Goal: Information Seeking & Learning: Learn about a topic

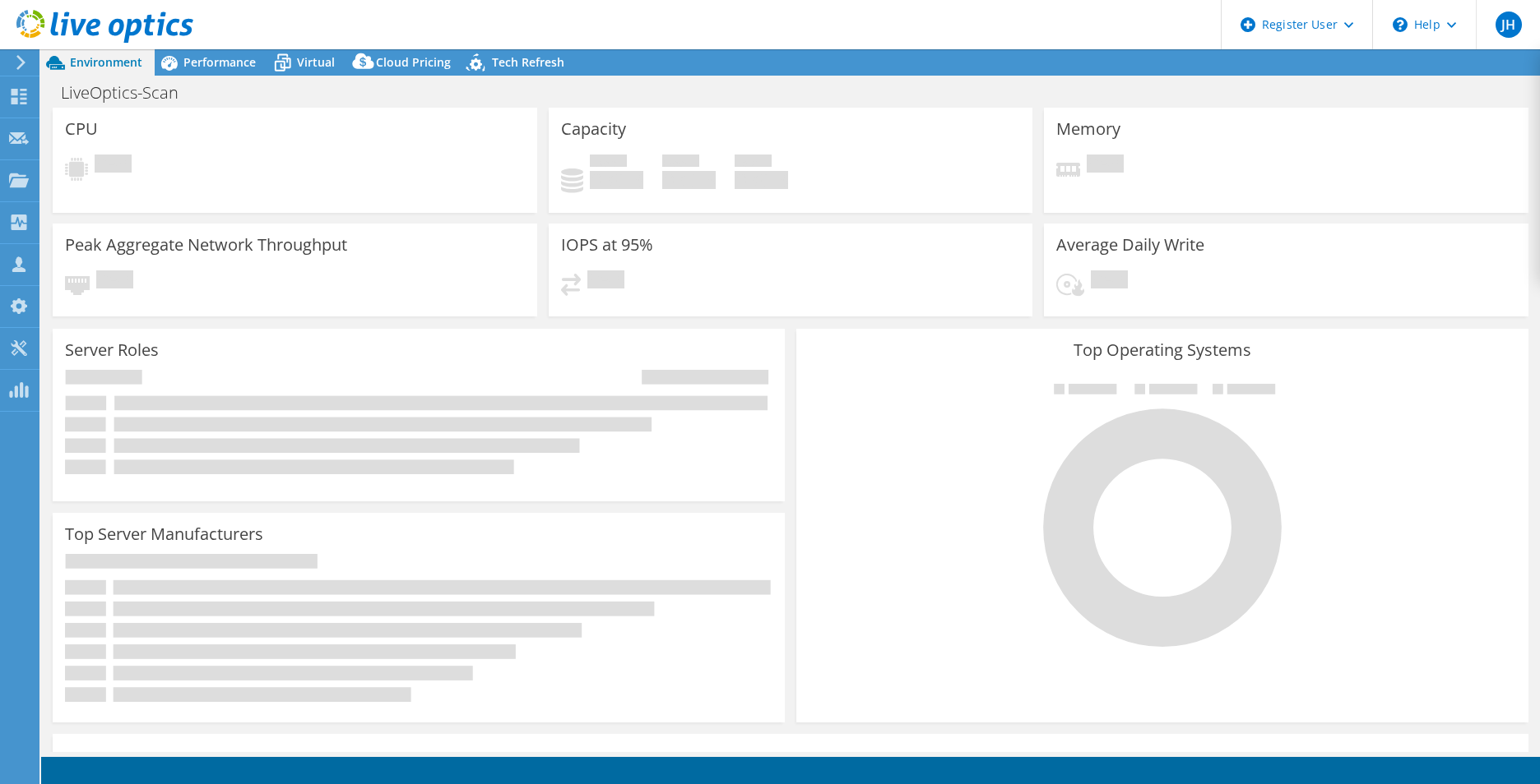
select select "USEast"
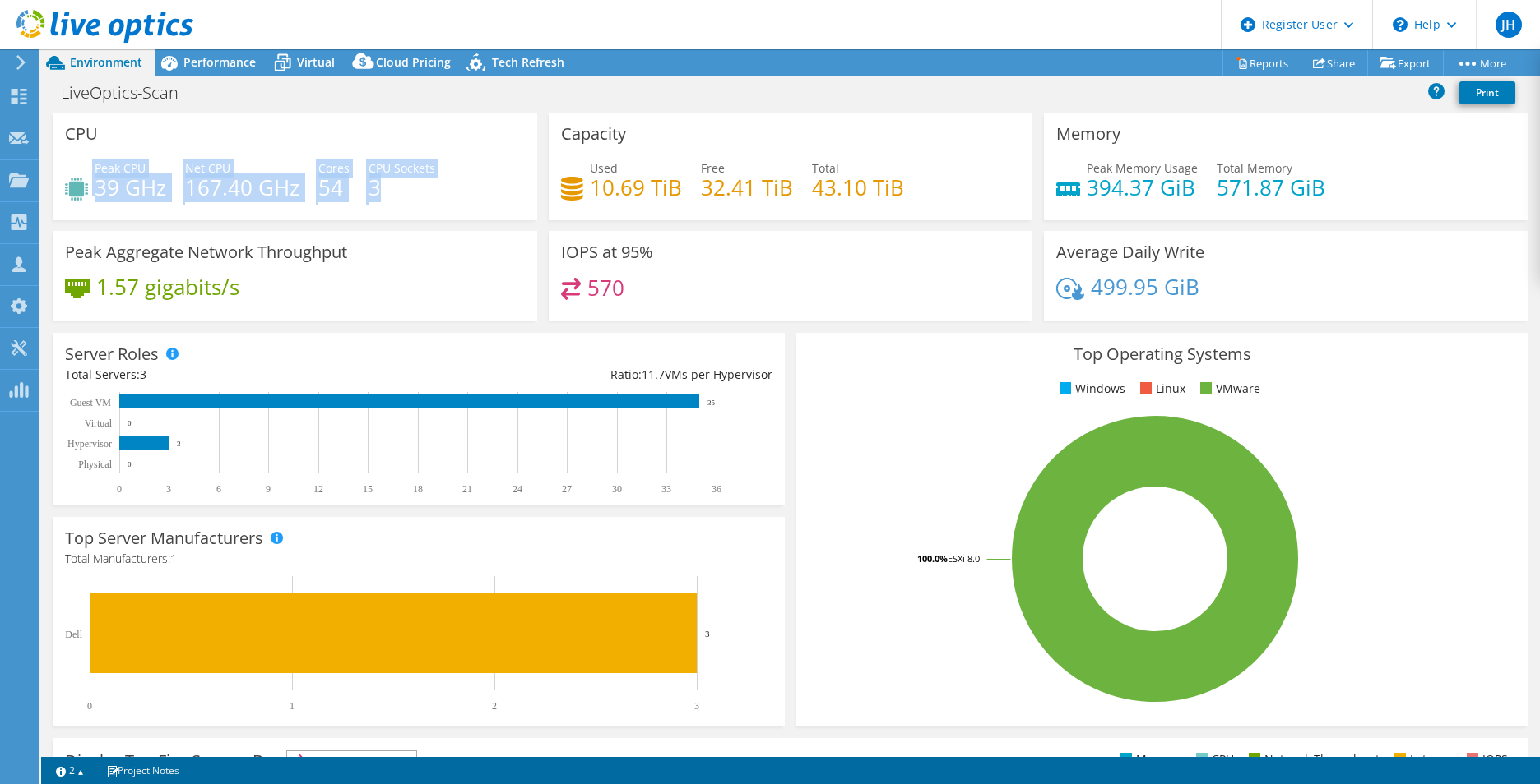
drag, startPoint x: 332, startPoint y: 198, endPoint x: 92, endPoint y: 168, distance: 241.9
click at [92, 168] on div "Peak CPU 39 GHz Net CPU 167.40 GHz Cores 54 CPU Sockets 3" at bounding box center [294, 186] width 460 height 53
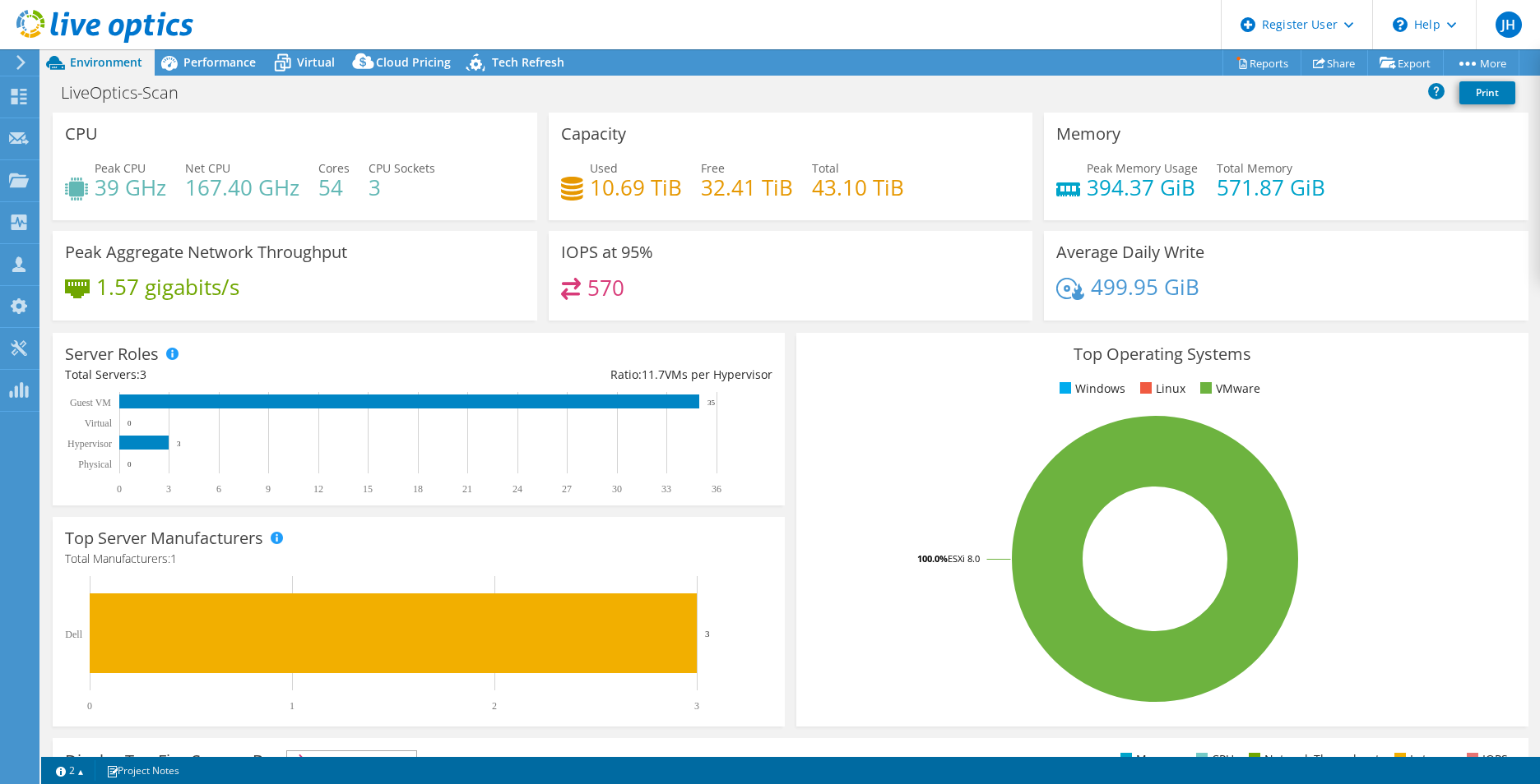
drag, startPoint x: 92, startPoint y: 168, endPoint x: 238, endPoint y: 149, distance: 147.2
click at [238, 149] on div "CPU Peak CPU 39 GHz Net CPU 167.40 GHz Cores 54 CPU Sockets 3" at bounding box center [294, 166] width 484 height 108
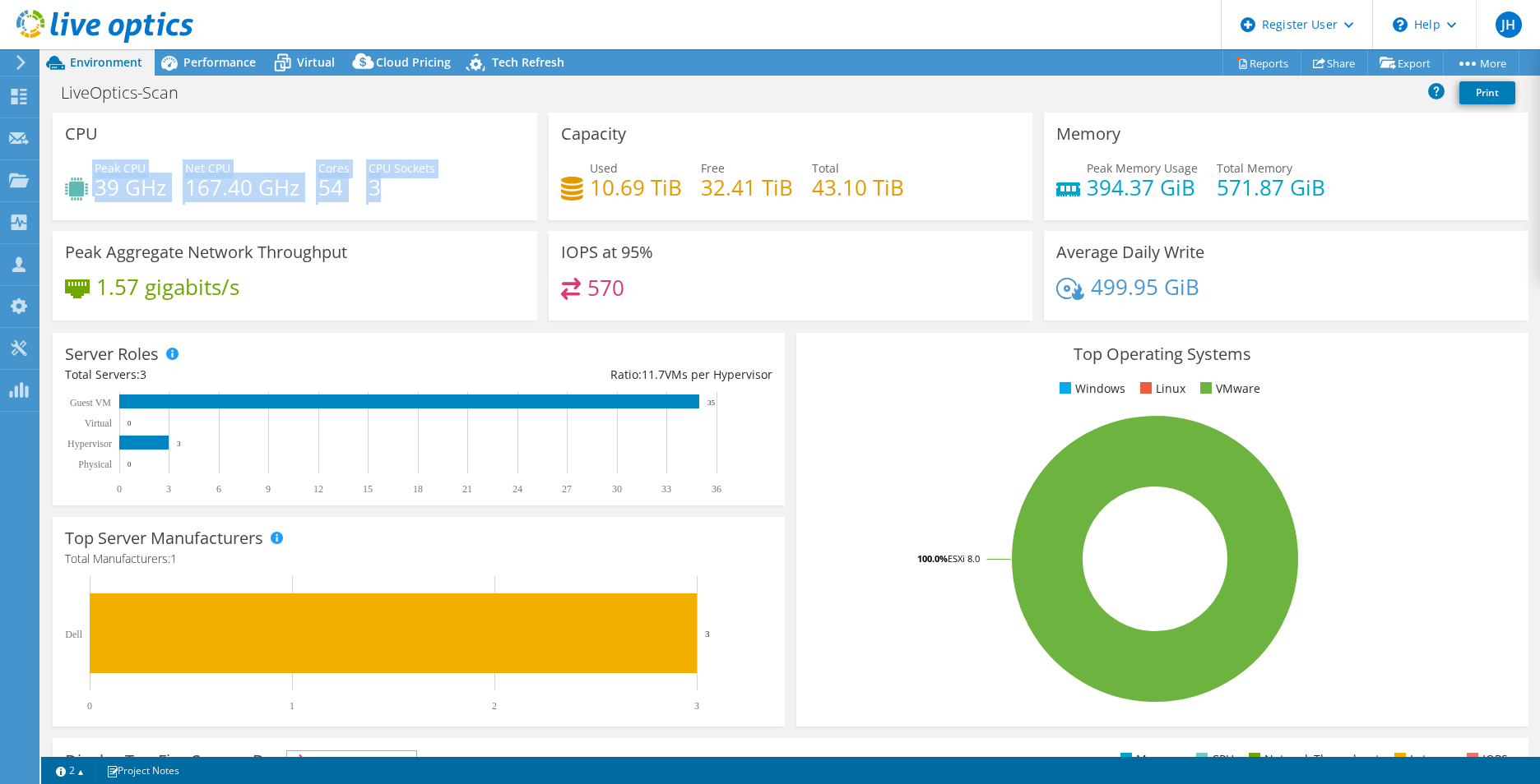
drag, startPoint x: 182, startPoint y: 182, endPoint x: 93, endPoint y: 167, distance: 90.3
click at [93, 167] on div "Peak CPU 39 GHz Net CPU 167.40 GHz Cores 54 CPU Sockets 3" at bounding box center [294, 186] width 460 height 53
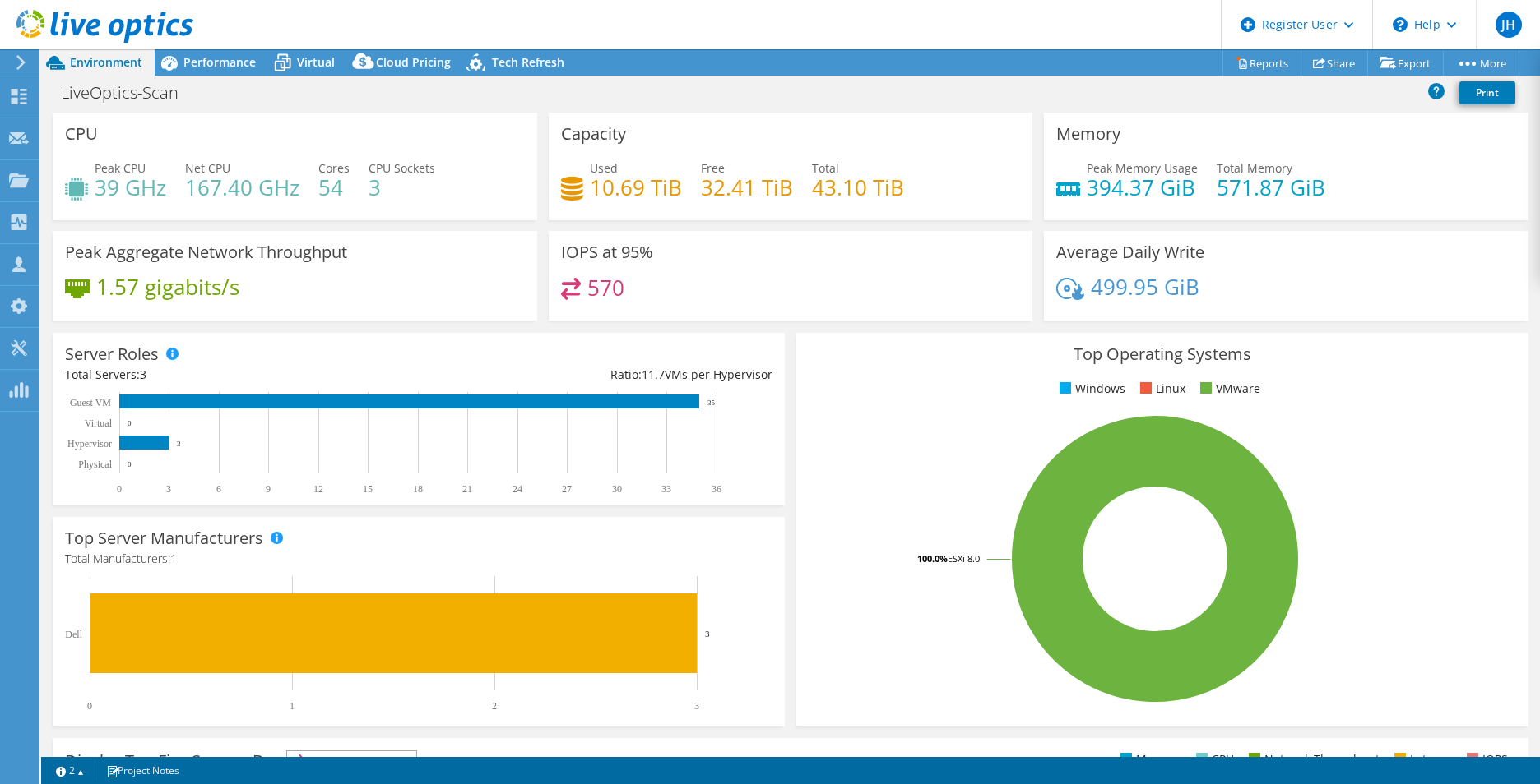
drag, startPoint x: 93, startPoint y: 167, endPoint x: 380, endPoint y: 132, distance: 289.1
click at [380, 132] on div "CPU Peak CPU 39 GHz Net CPU 167.40 GHz Cores 54 CPU Sockets 3" at bounding box center [294, 166] width 484 height 108
drag, startPoint x: 394, startPoint y: 188, endPoint x: 96, endPoint y: 167, distance: 298.7
click at [96, 167] on div "Peak CPU 39 GHz Net CPU 167.40 GHz Cores 54 CPU Sockets 3" at bounding box center [294, 186] width 460 height 53
drag, startPoint x: 96, startPoint y: 167, endPoint x: 335, endPoint y: 136, distance: 241.0
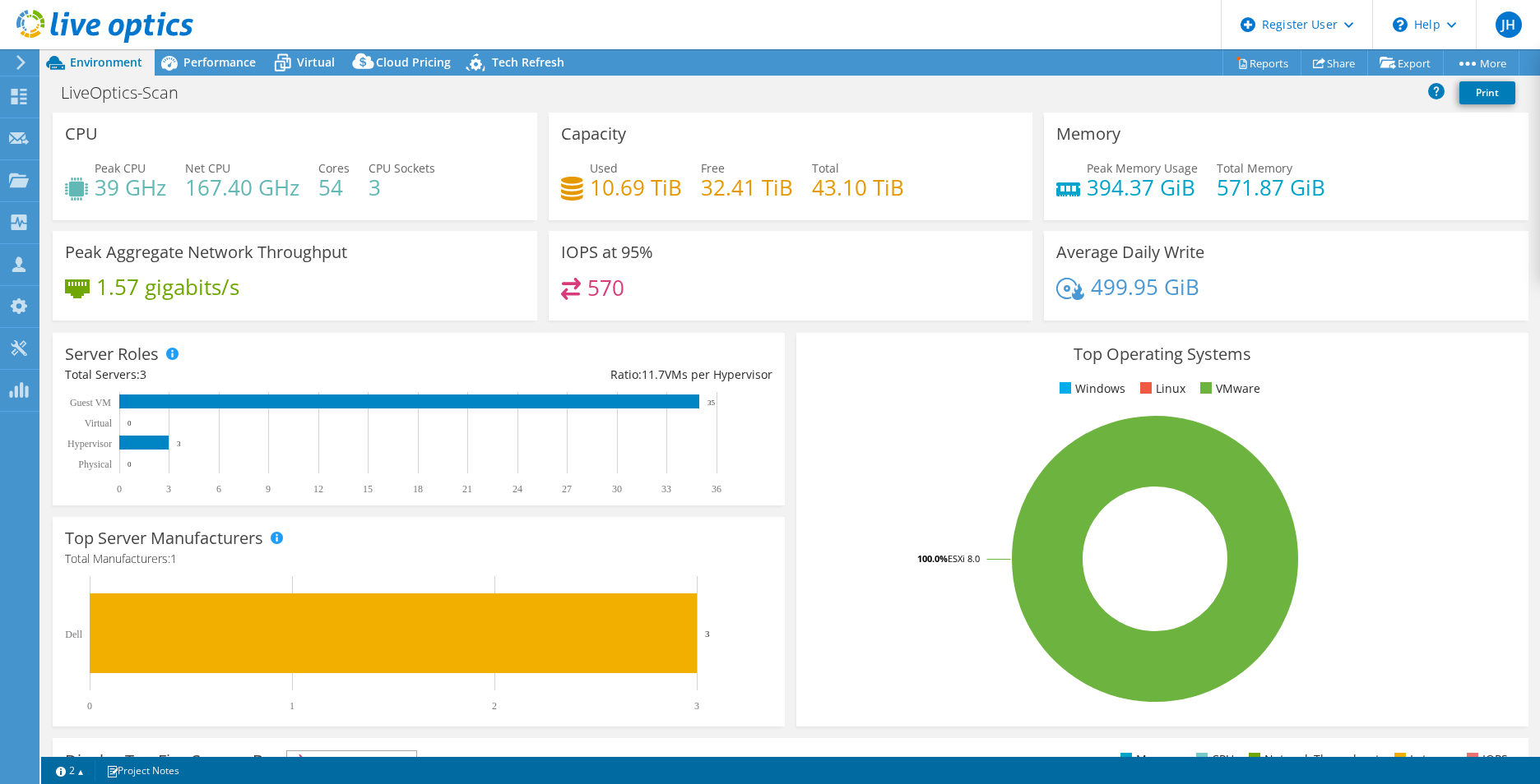
click at [335, 136] on div "CPU Peak CPU 39 GHz Net CPU 167.40 GHz Cores 54 CPU Sockets 3" at bounding box center [294, 166] width 484 height 108
click at [225, 70] on div "Performance" at bounding box center [211, 63] width 114 height 27
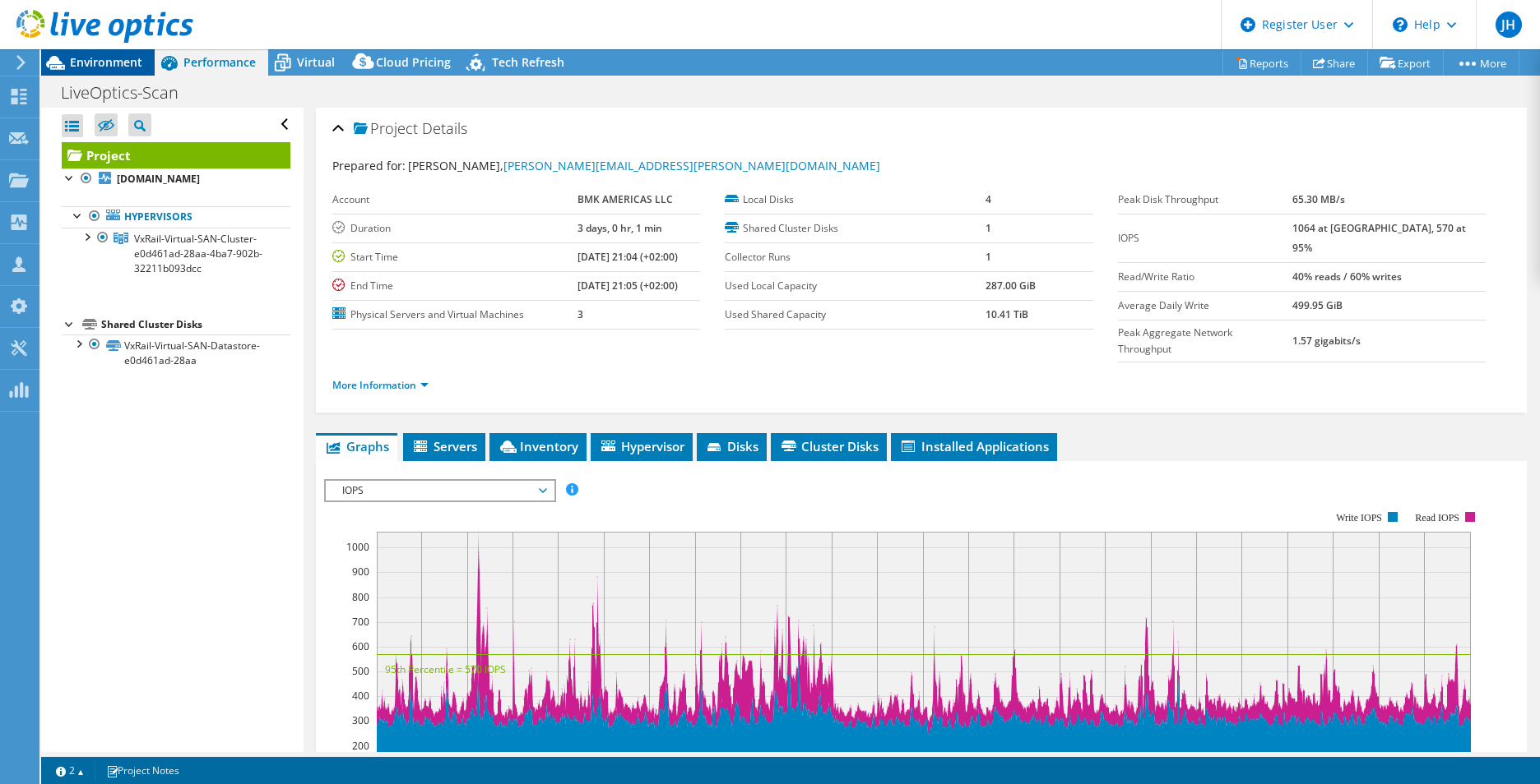
click at [97, 65] on span "Environment" at bounding box center [106, 62] width 73 height 15
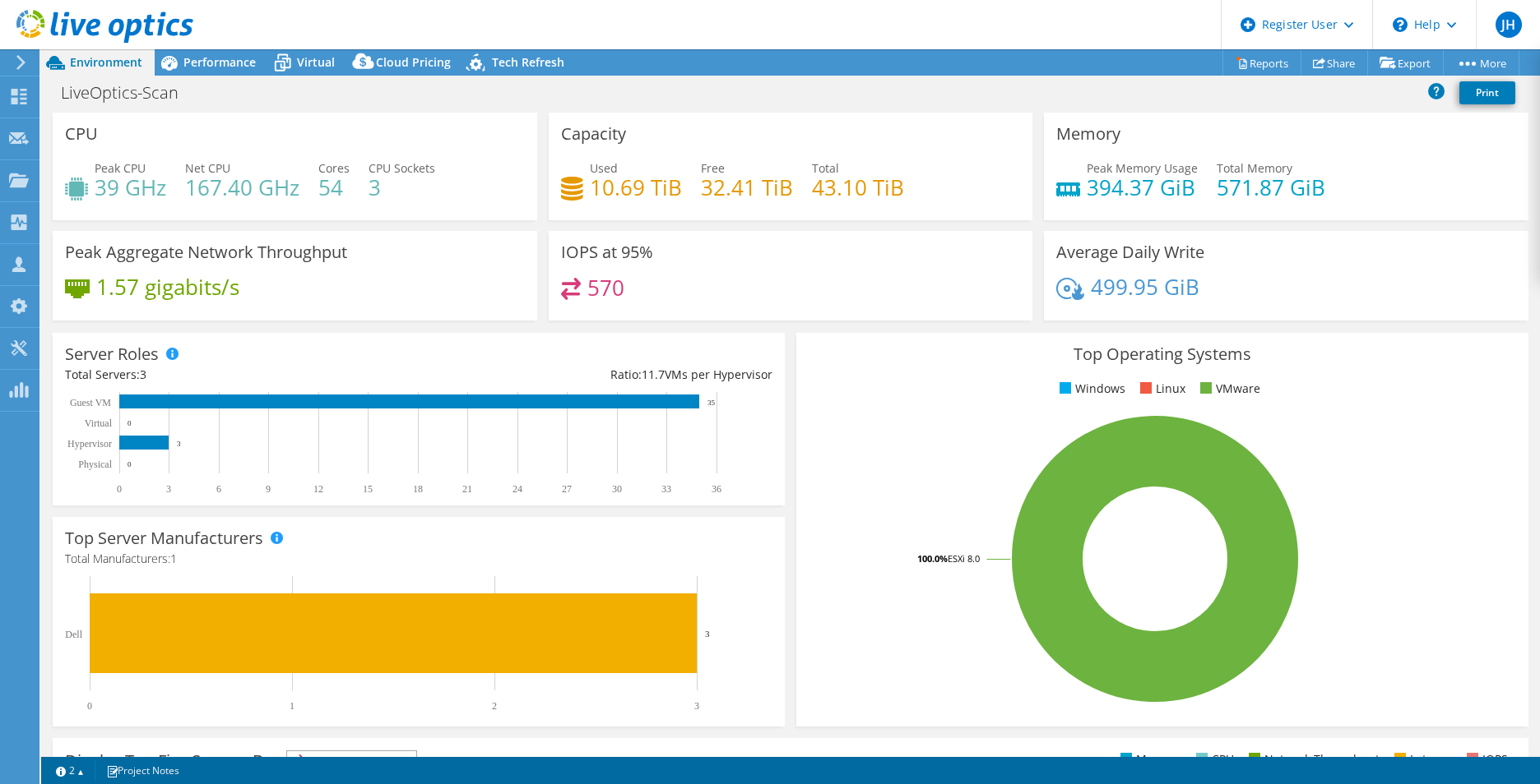
click at [854, 113] on div "Capacity Used 10.69 TiB Free 32.41 TiB Total 43.10 TiB" at bounding box center [790, 166] width 484 height 108
